Goal: Entertainment & Leisure: Consume media (video, audio)

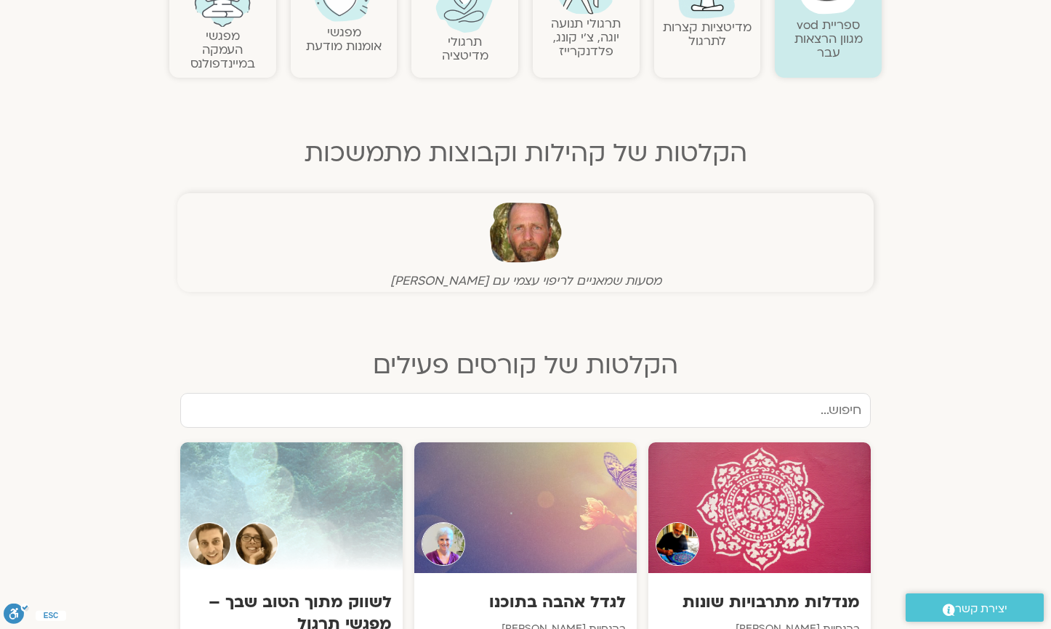
scroll to position [218, 0]
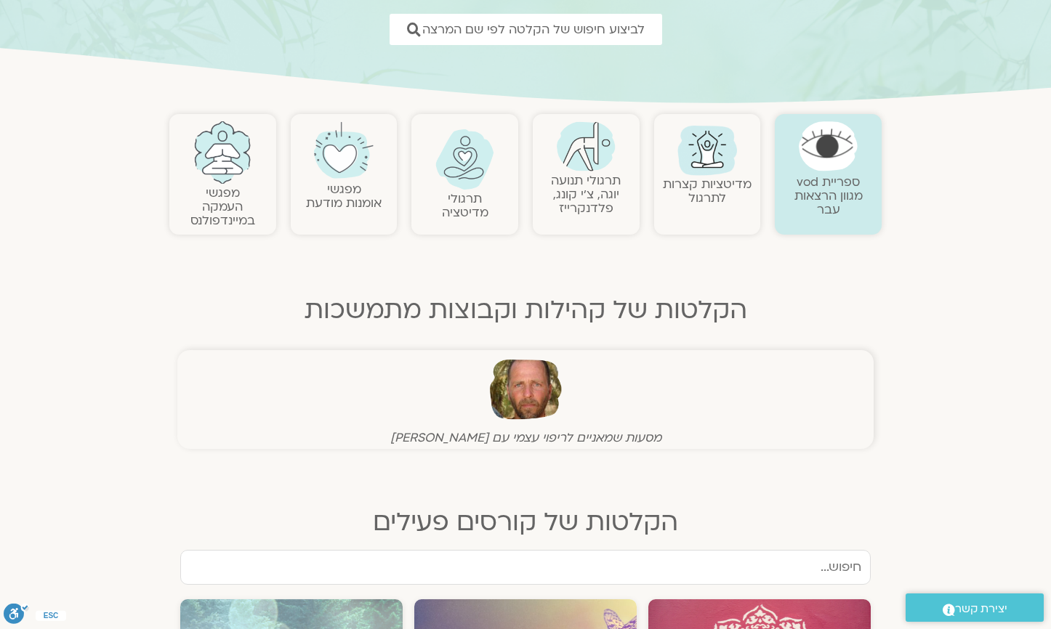
click at [225, 149] on img at bounding box center [222, 152] width 59 height 63
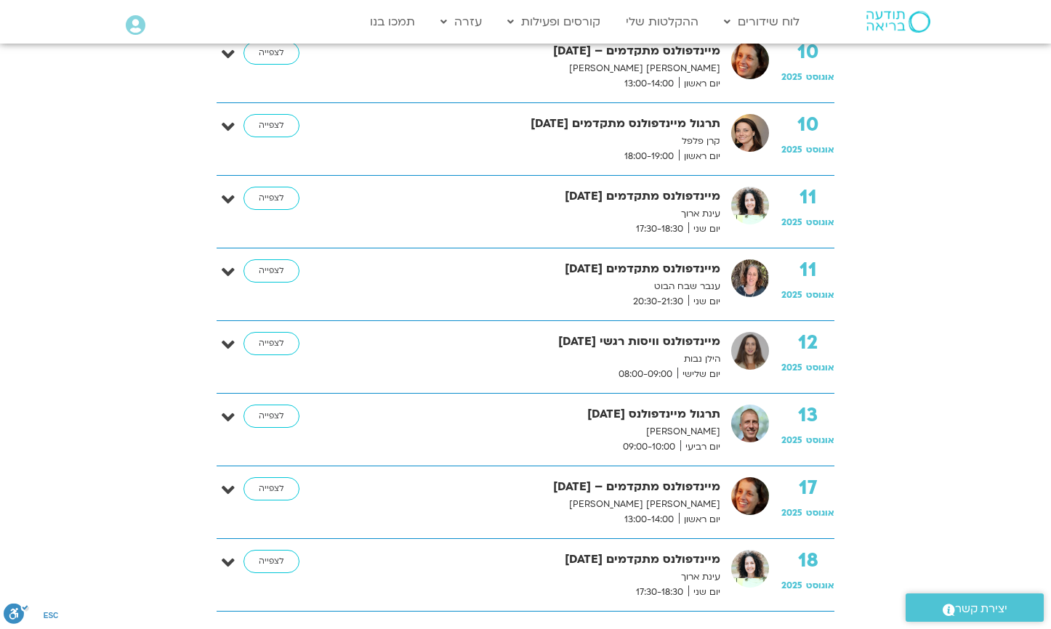
scroll to position [872, 0]
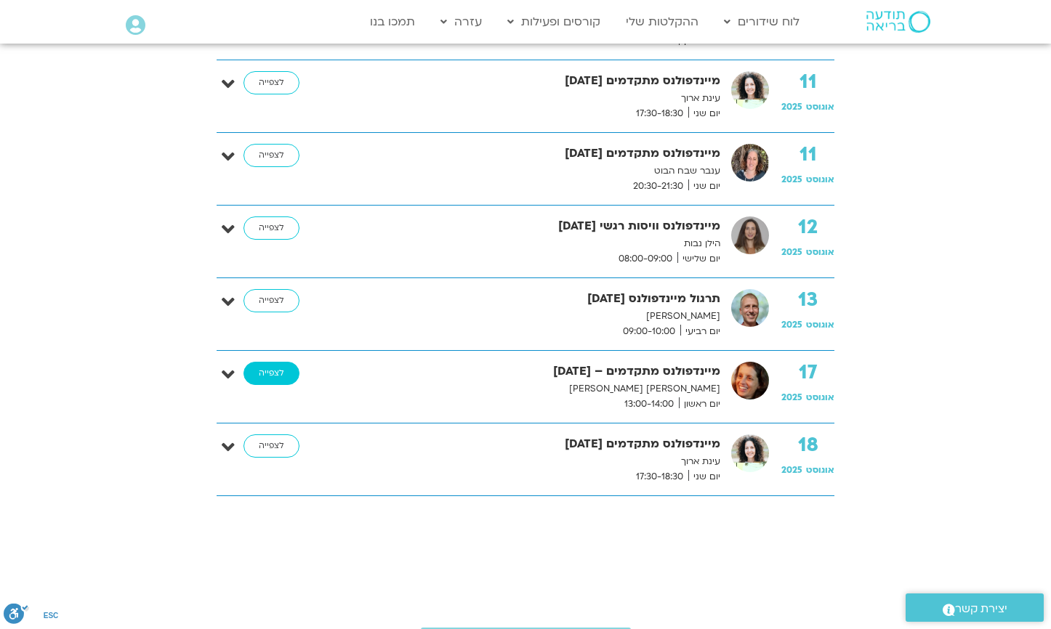
click at [275, 380] on link "לצפייה" at bounding box center [272, 373] width 56 height 23
